Goal: Transaction & Acquisition: Purchase product/service

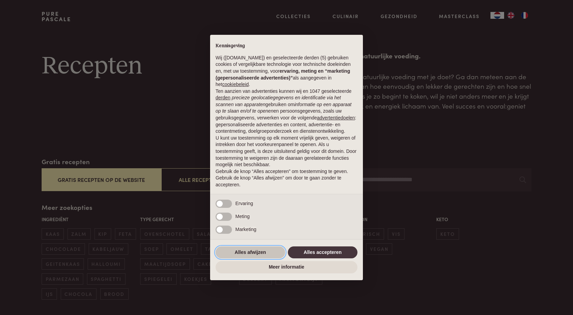
click at [267, 253] on button "Alles afwijzen" at bounding box center [251, 252] width 70 height 12
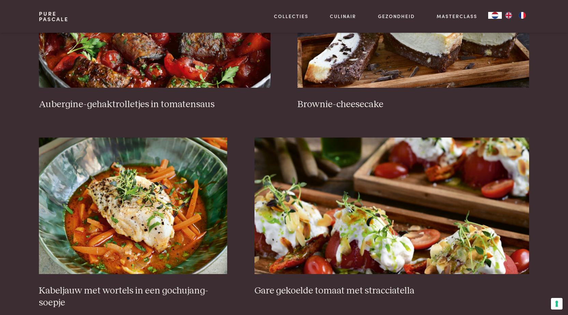
scroll to position [410, 0]
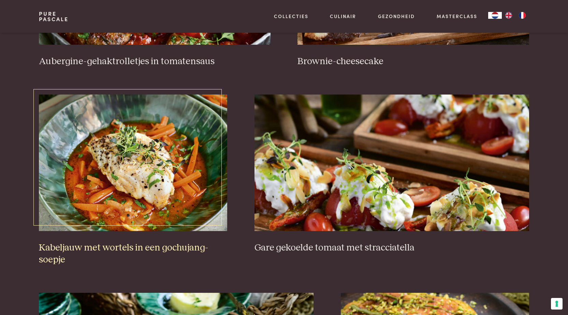
click at [186, 245] on h3 "Kabeljauw met wortels in een gochujang-soepje" at bounding box center [133, 254] width 188 height 24
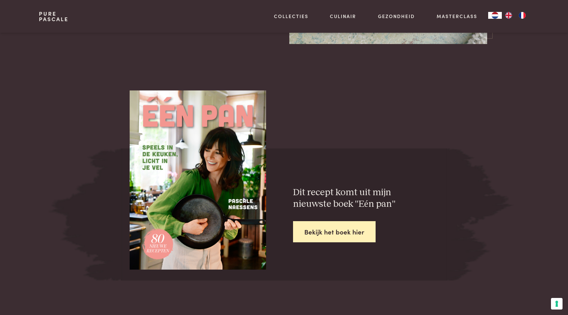
scroll to position [956, 0]
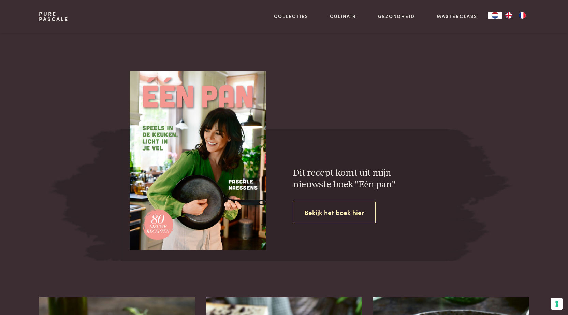
click at [355, 214] on link "Bekijk het boek hier" at bounding box center [334, 213] width 83 height 22
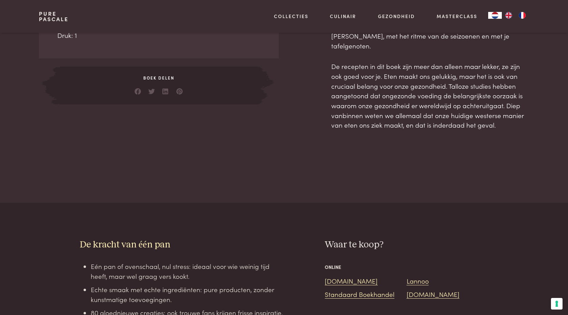
scroll to position [512, 0]
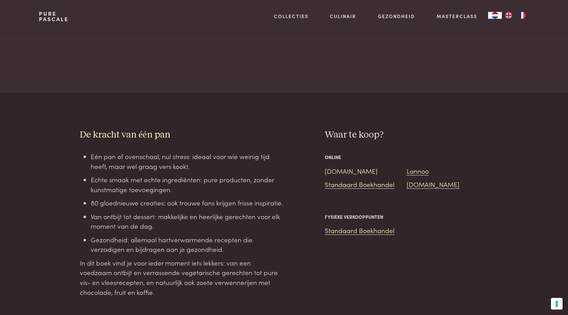
click at [341, 166] on link "Bol.com" at bounding box center [351, 170] width 53 height 9
